Goal: Information Seeking & Learning: Learn about a topic

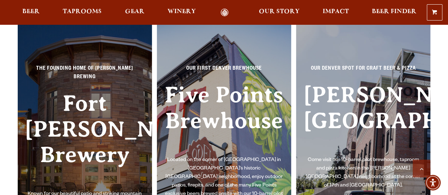
scroll to position [1498, 0]
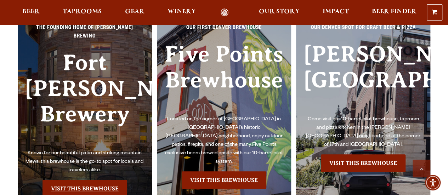
click at [70, 180] on link "Visit this Brewhouse" at bounding box center [84, 189] width 85 height 18
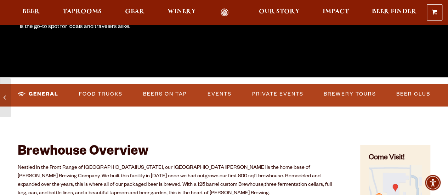
scroll to position [177, 0]
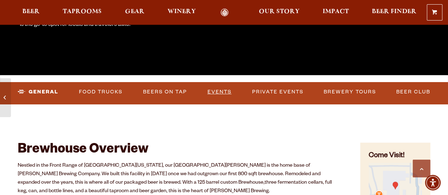
click at [226, 92] on link "Events" at bounding box center [220, 92] width 30 height 16
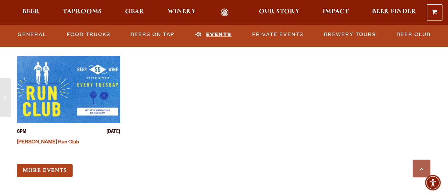
scroll to position [2783, 0]
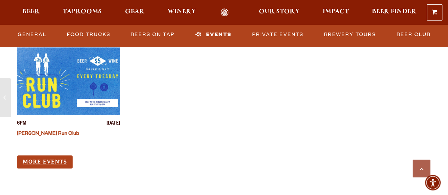
click at [44, 155] on link "More Events" at bounding box center [45, 161] width 56 height 13
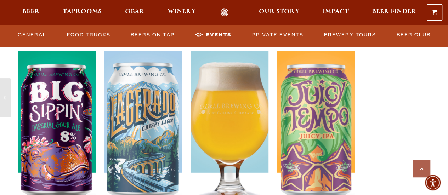
scroll to position [2370, 0]
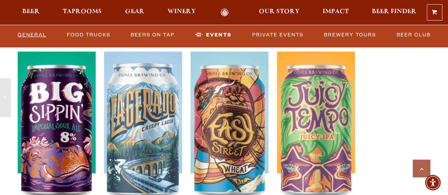
click at [49, 33] on link "General" at bounding box center [32, 35] width 34 height 16
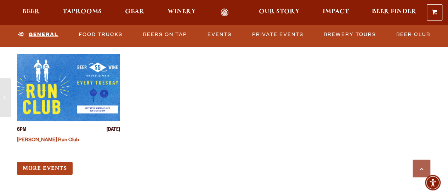
scroll to position [2772, 0]
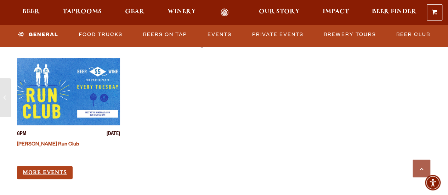
click at [48, 166] on link "More Events" at bounding box center [45, 172] width 56 height 13
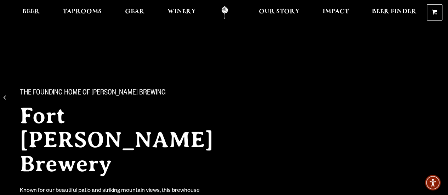
scroll to position [0, 0]
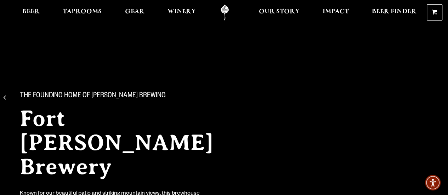
click at [225, 8] on link "Odell Home" at bounding box center [224, 13] width 27 height 16
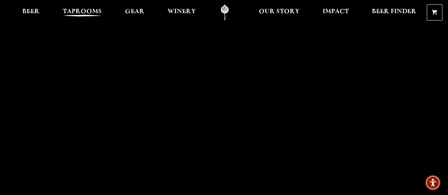
click at [81, 10] on span "Taprooms" at bounding box center [82, 12] width 39 height 6
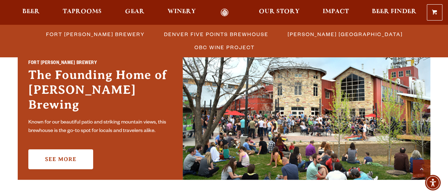
scroll to position [225, 0]
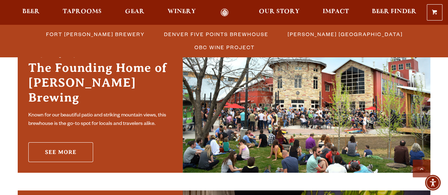
click at [64, 144] on link "See More" at bounding box center [60, 152] width 65 height 20
